Goal: Task Accomplishment & Management: Use online tool/utility

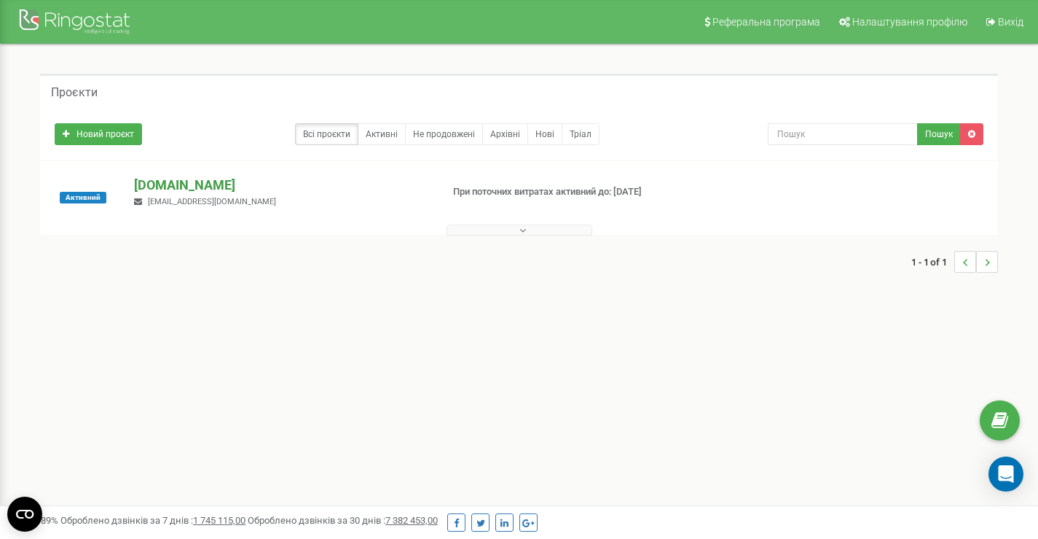
click at [193, 192] on p "[DOMAIN_NAME]" at bounding box center [281, 185] width 295 height 19
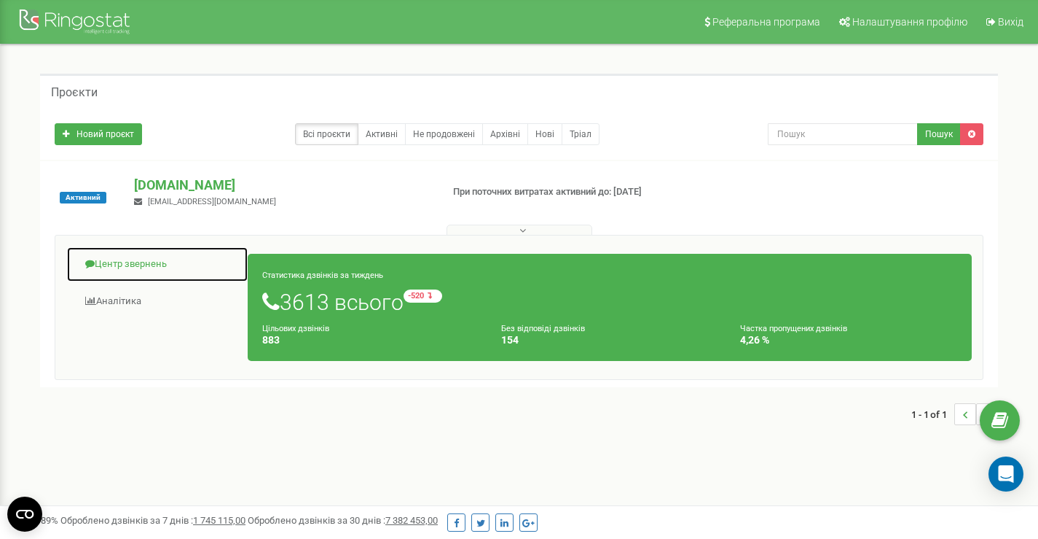
click at [162, 266] on link "Центр звернень" at bounding box center [157, 264] width 182 height 36
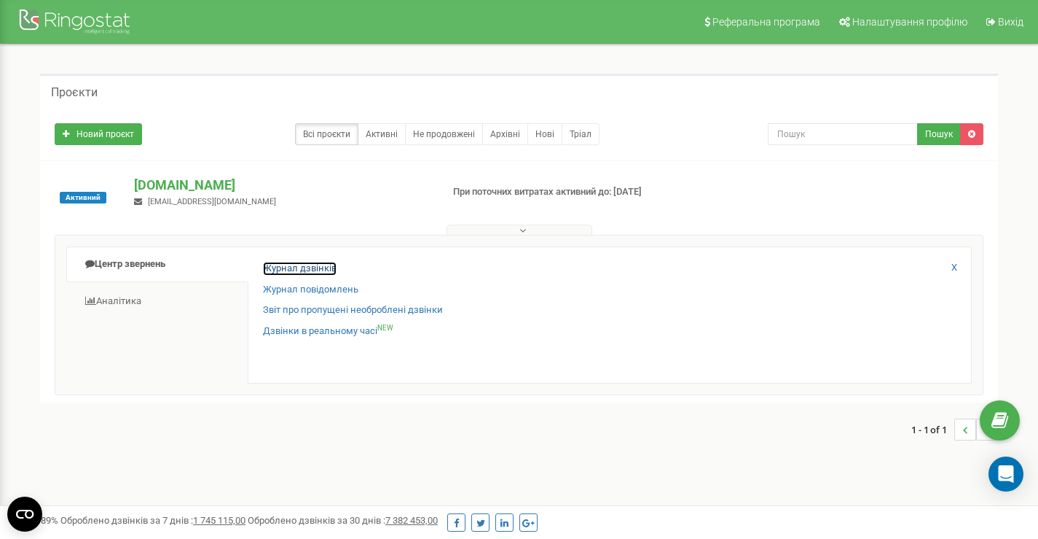
click at [294, 268] on link "Журнал дзвінків" at bounding box center [300, 269] width 74 height 14
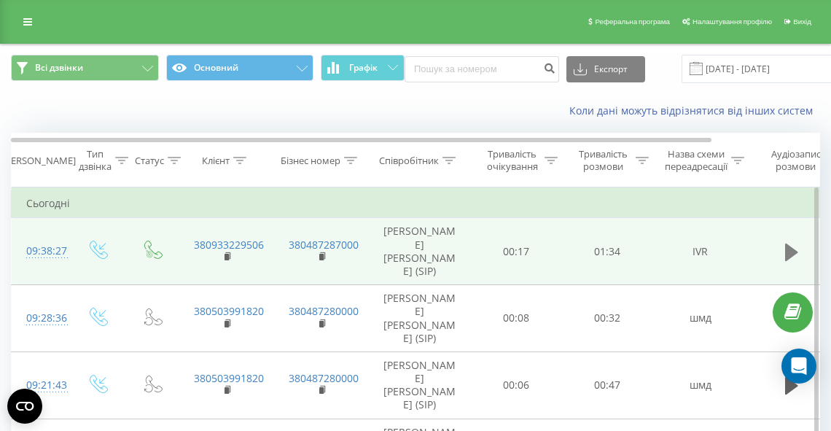
click at [780, 246] on button at bounding box center [791, 252] width 22 height 22
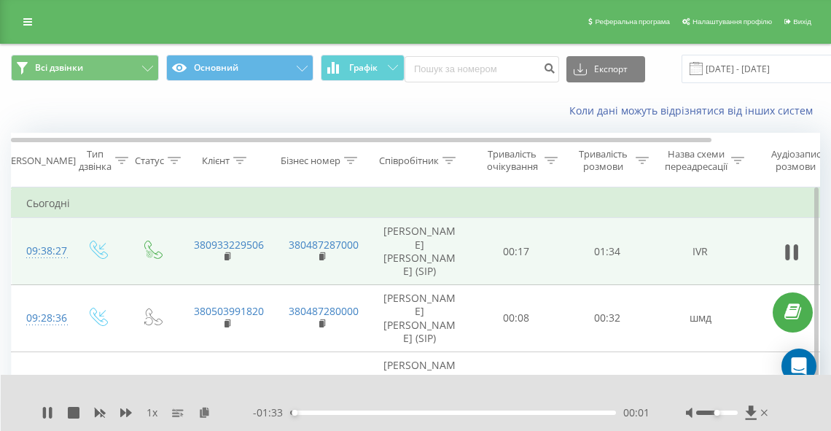
click at [321, 406] on div "- 01:33 00:01 00:01" at bounding box center [451, 412] width 396 height 15
click at [324, 415] on div "- 01:33 00:01 00:01" at bounding box center [451, 412] width 396 height 15
click at [328, 408] on div "- 01:32 00:02 00:02" at bounding box center [451, 412] width 396 height 15
click at [334, 415] on div "- 01:32 00:02 00:02" at bounding box center [451, 412] width 396 height 15
click at [334, 414] on div "00:03" at bounding box center [453, 412] width 326 height 4
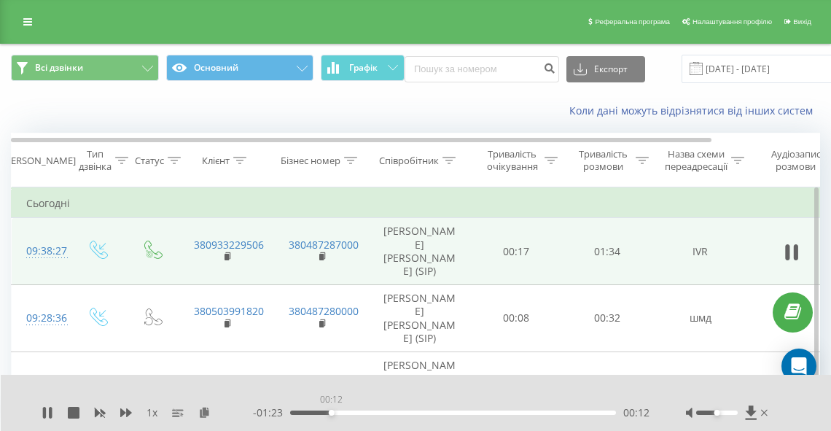
click at [331, 411] on div "00:12" at bounding box center [453, 412] width 326 height 4
click at [361, 414] on div "00:20" at bounding box center [453, 412] width 326 height 4
click at [372, 412] on div "00:21" at bounding box center [453, 412] width 326 height 4
click at [388, 415] on div "- 01:09 00:26 00:26" at bounding box center [451, 412] width 396 height 15
click at [391, 414] on div "00:26" at bounding box center [453, 412] width 326 height 4
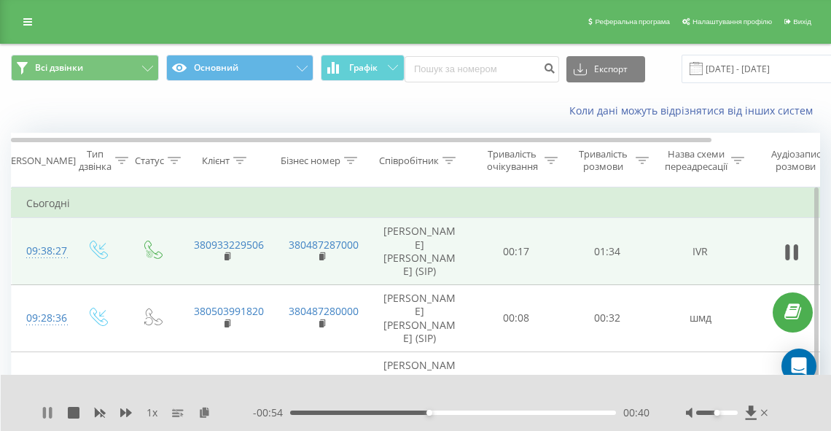
click at [52, 412] on icon at bounding box center [50, 413] width 3 height 12
